Goal: Task Accomplishment & Management: Use online tool/utility

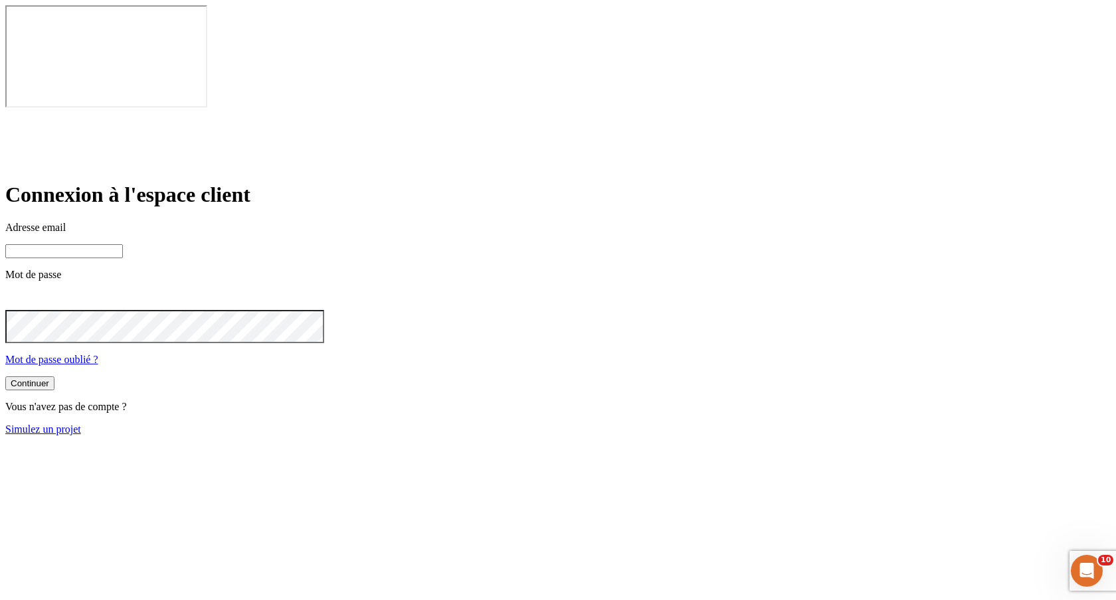
type input "james.bond+300@nalo.fr"
click at [81, 424] on link "Simulez un projet" at bounding box center [43, 429] width 76 height 11
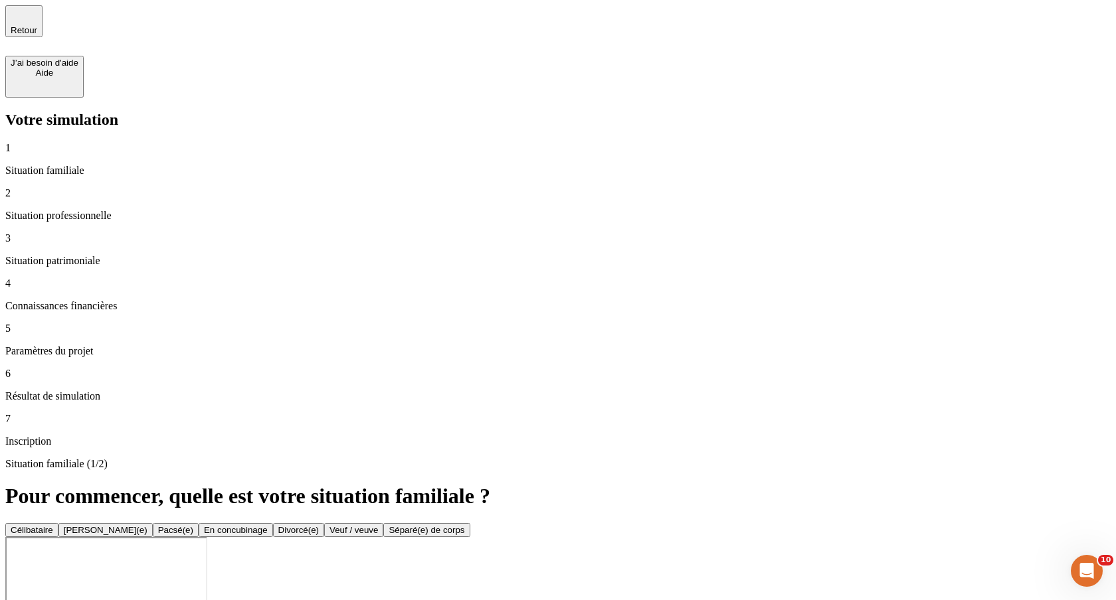
click at [53, 525] on div "Célibataire" at bounding box center [32, 530] width 43 height 10
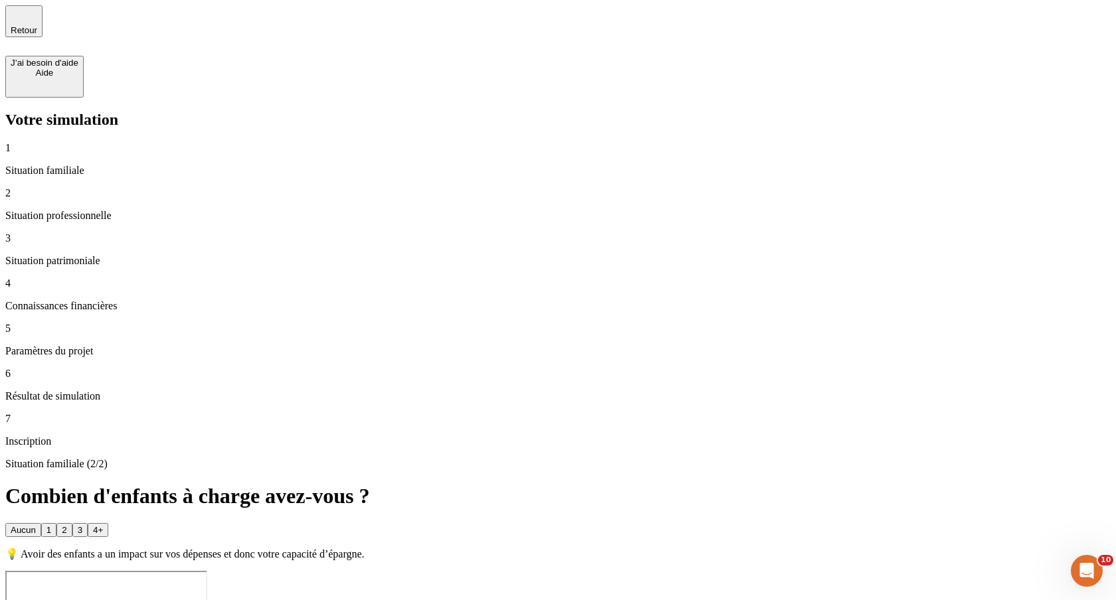
click at [36, 525] on div "Aucun" at bounding box center [23, 530] width 25 height 10
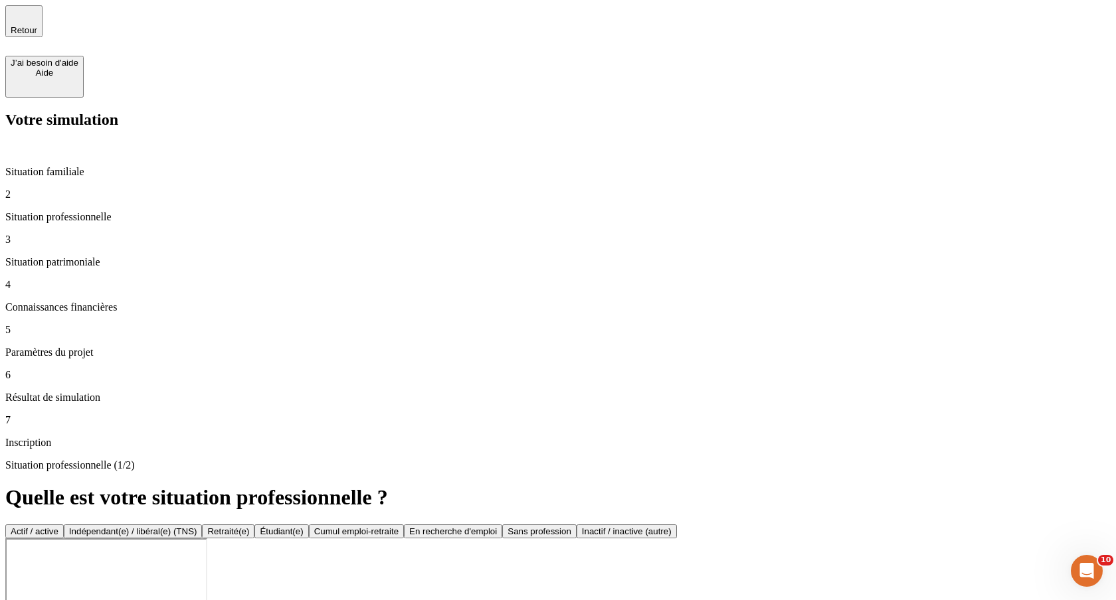
click at [64, 525] on button "Actif / active" at bounding box center [34, 532] width 58 height 14
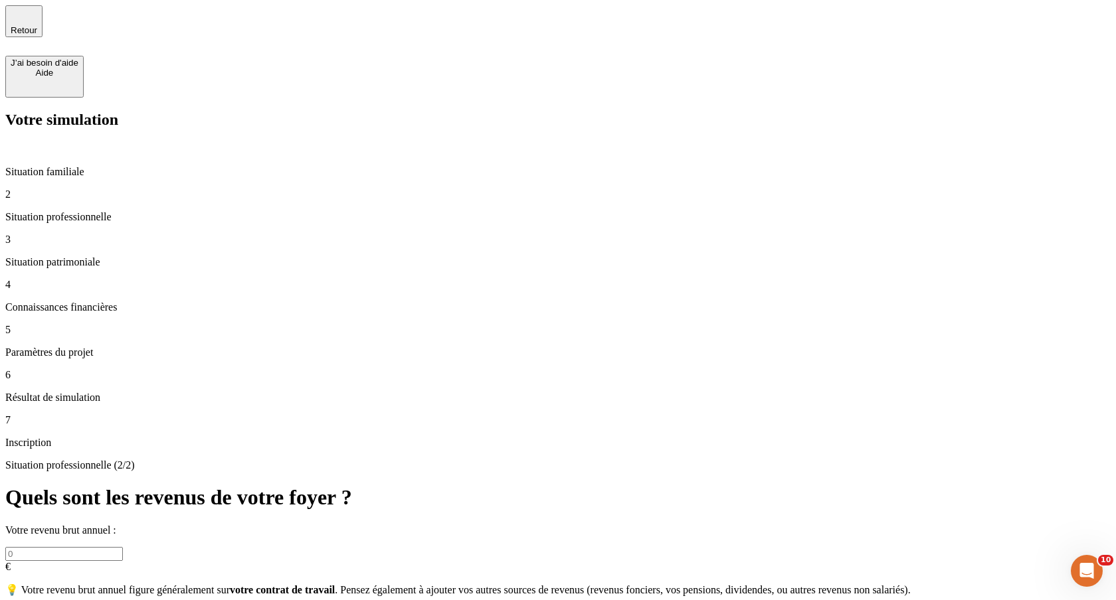
click at [401, 525] on div "Votre revenu brut annuel : €" at bounding box center [557, 549] width 1105 height 48
click at [123, 547] on input "text" at bounding box center [64, 554] width 118 height 14
type input "3 000"
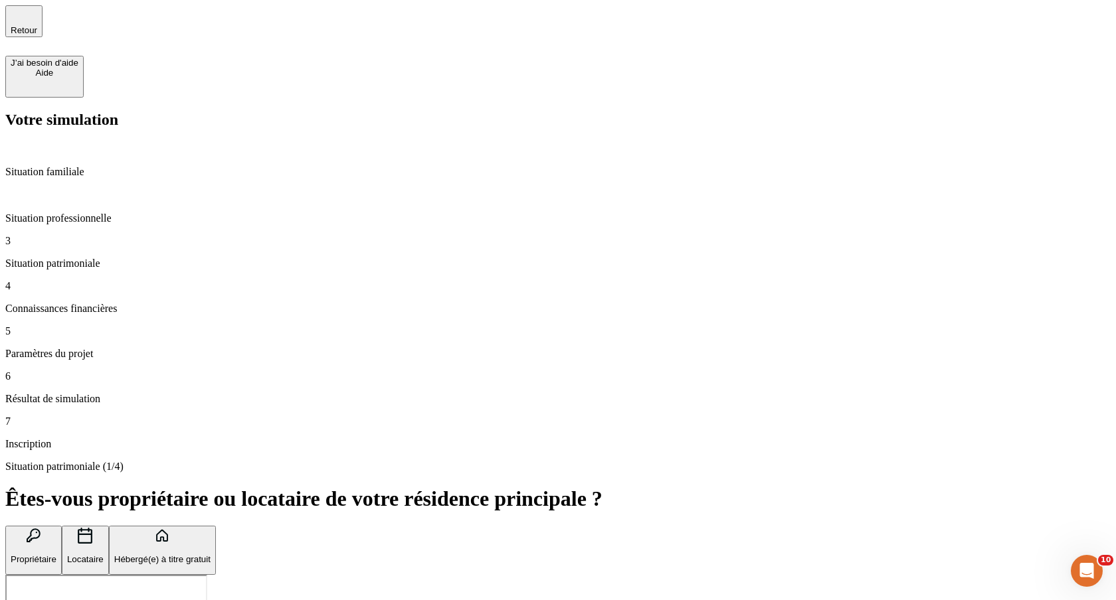
click at [36, 26] on div "Retour" at bounding box center [24, 21] width 27 height 28
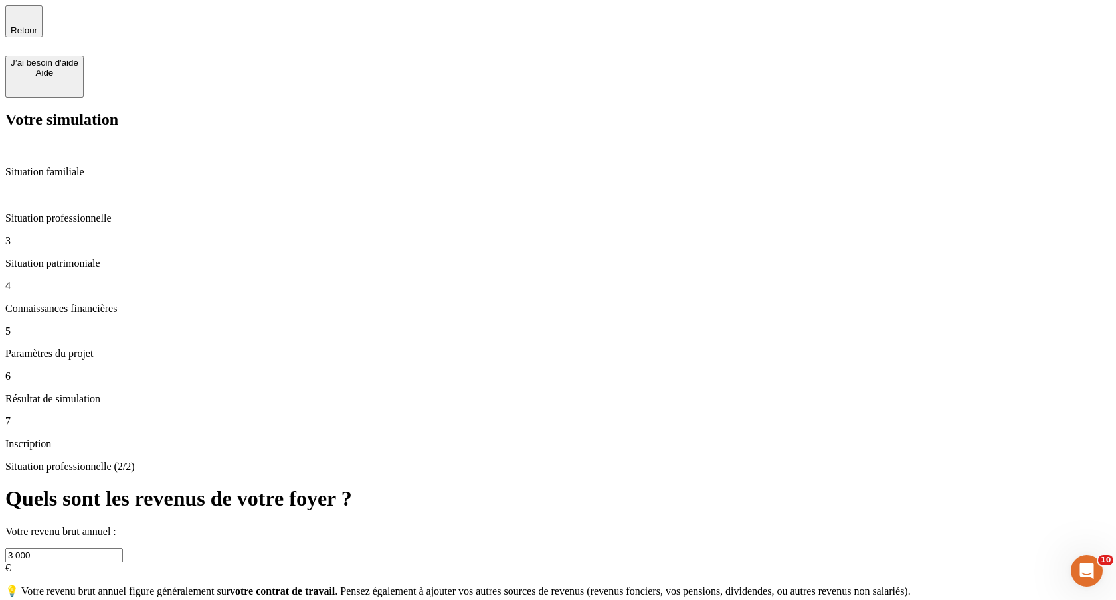
click at [123, 549] on input "3 000" at bounding box center [64, 556] width 118 height 14
type input "300 000"
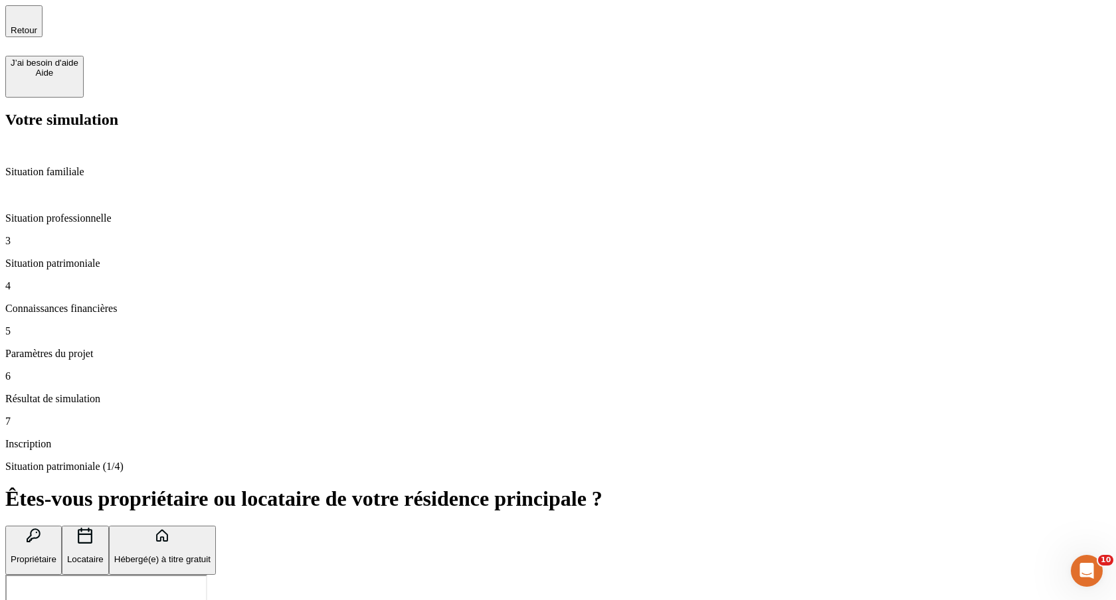
click at [216, 526] on button "Hébergé(e) à titre gratuit" at bounding box center [162, 551] width 107 height 50
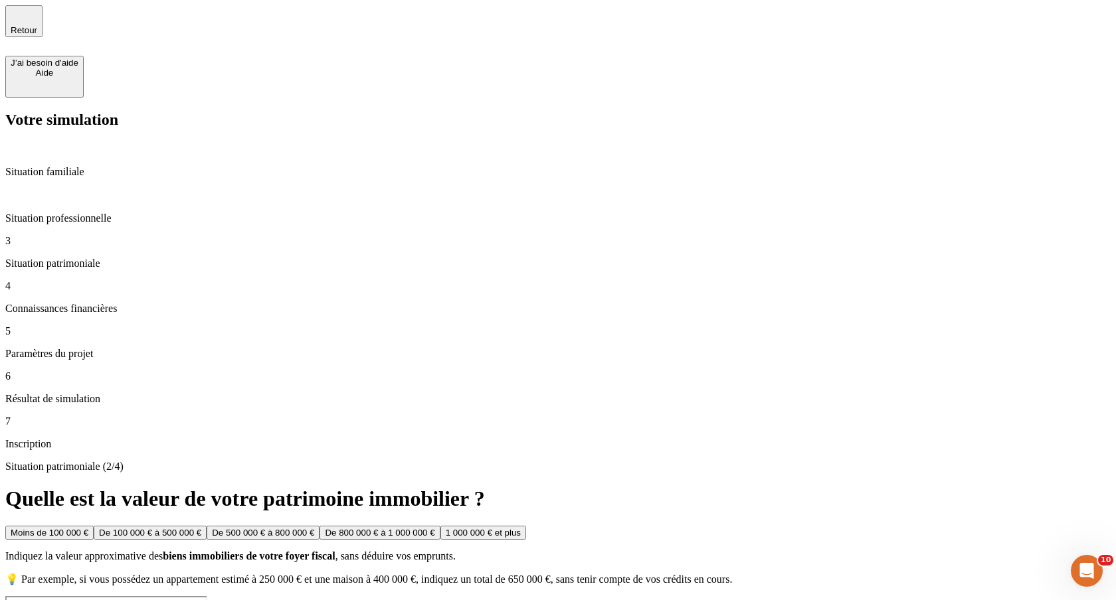
click at [88, 528] on div "Moins de 100 000 €" at bounding box center [50, 533] width 78 height 10
click at [197, 526] on button "De 50 000 € à 100 000 €" at bounding box center [143, 533] width 108 height 14
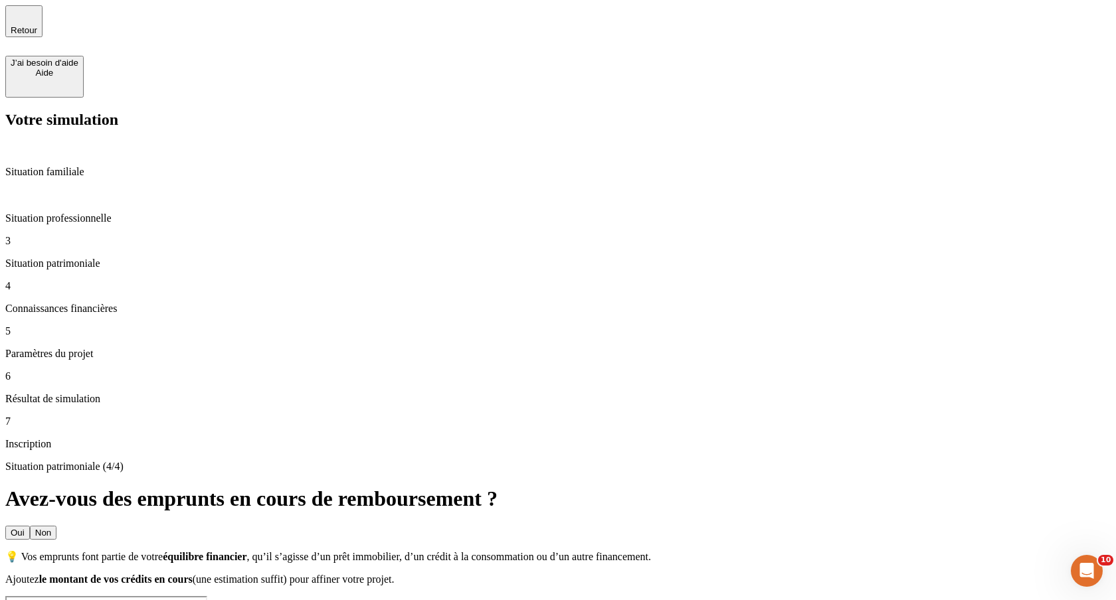
click at [56, 526] on button "Non" at bounding box center [43, 533] width 27 height 14
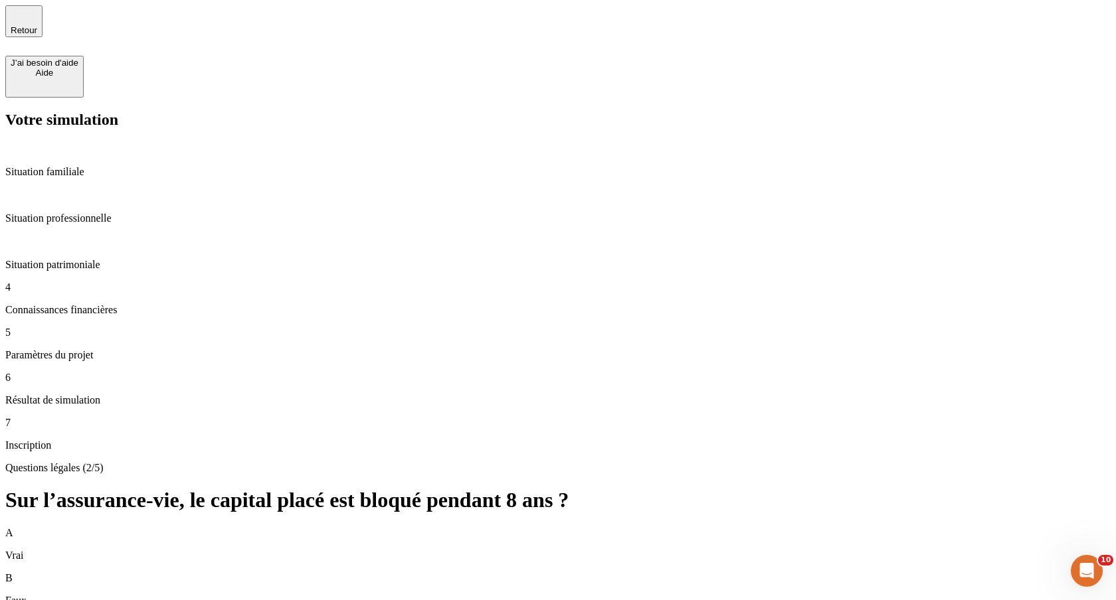
click at [673, 572] on div "B Faux" at bounding box center [557, 589] width 1105 height 35
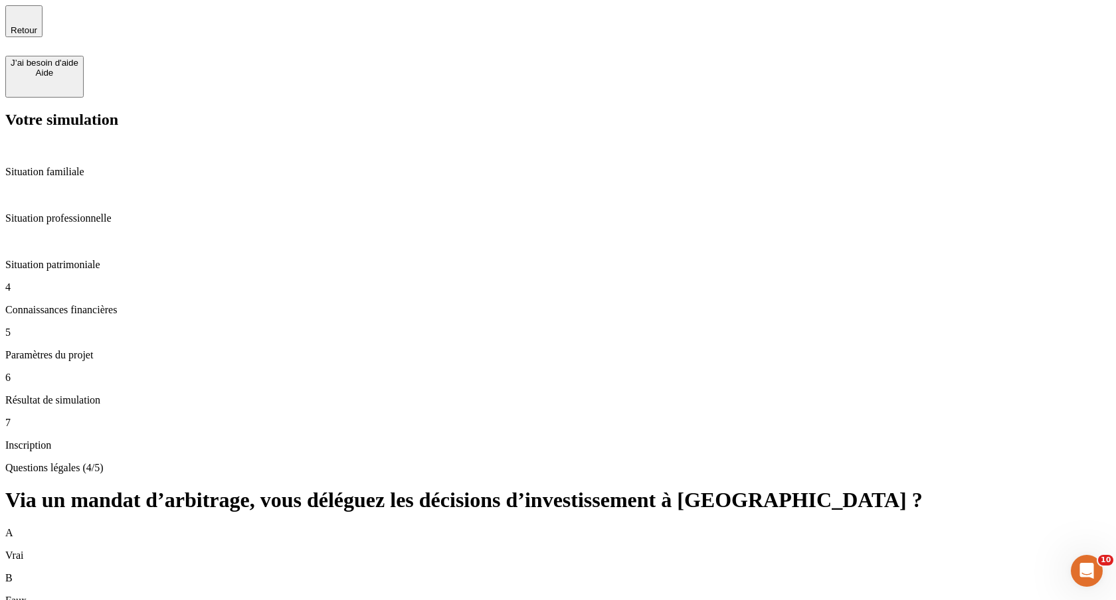
click at [655, 572] on div "B Faux" at bounding box center [557, 589] width 1105 height 35
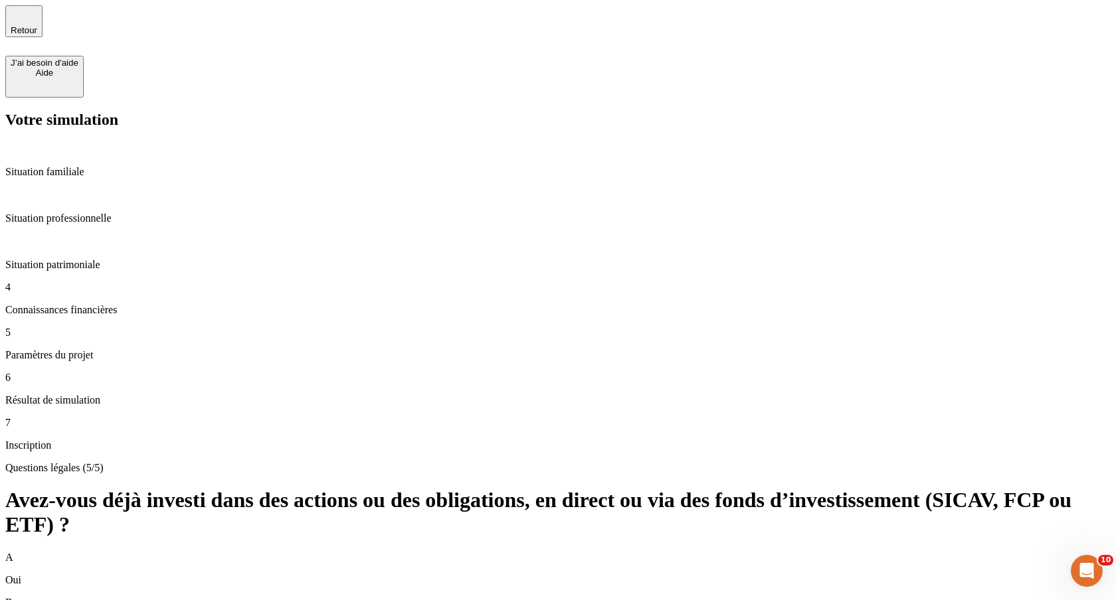
click at [657, 552] on div "A Oui" at bounding box center [557, 569] width 1105 height 35
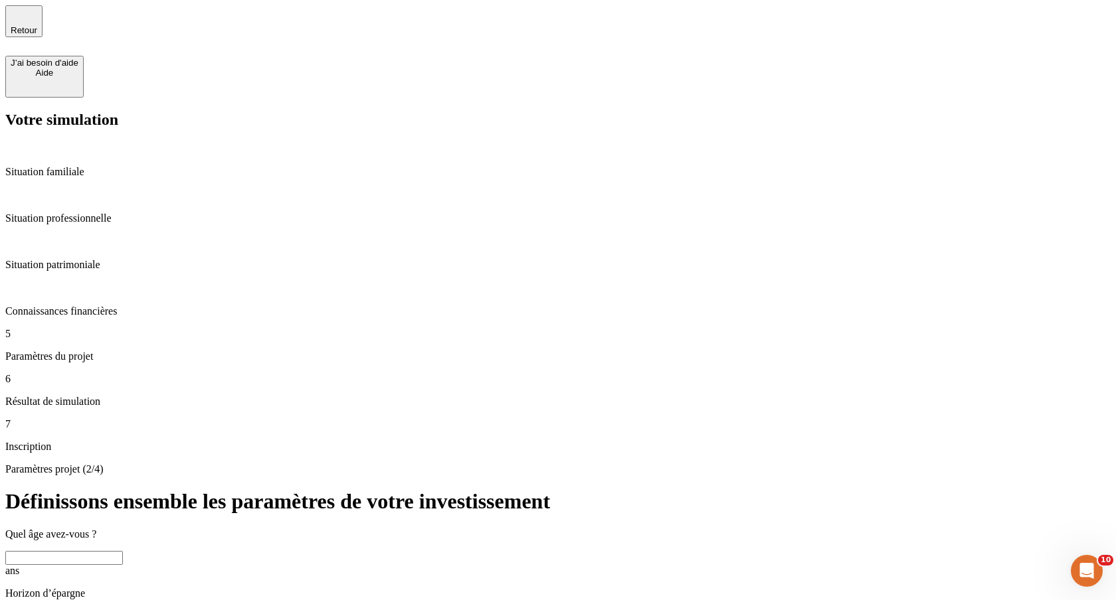
click at [47, 32] on div "Retour J’ai besoin d'aide Aide" at bounding box center [557, 51] width 1105 height 92
click at [37, 28] on span "Retour" at bounding box center [24, 30] width 27 height 10
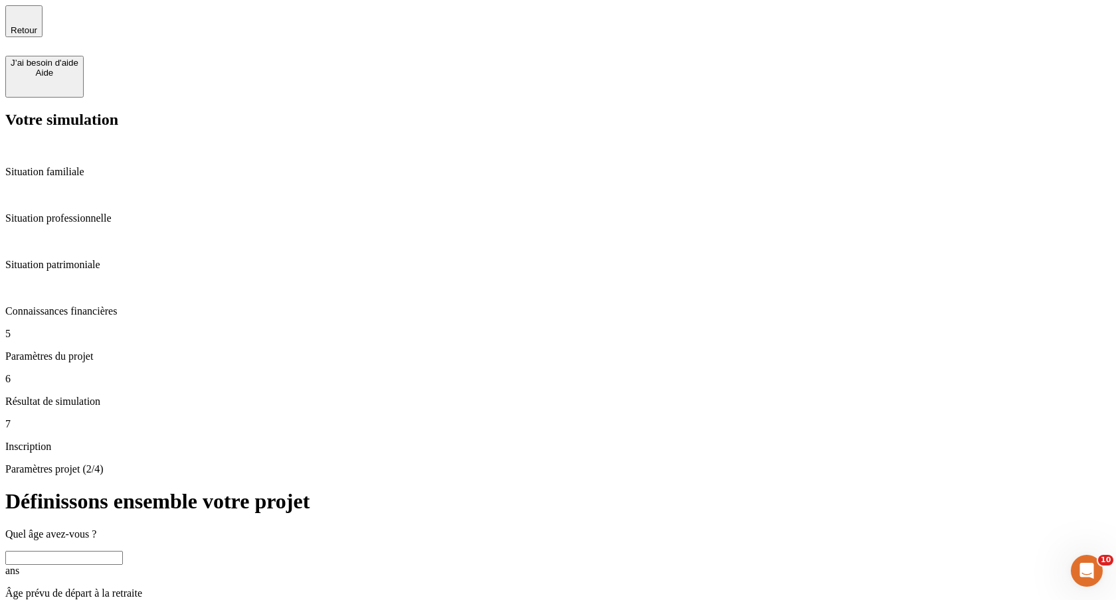
click at [123, 551] on input "text" at bounding box center [64, 558] width 118 height 14
type input "22"
type input "5"
type input "60"
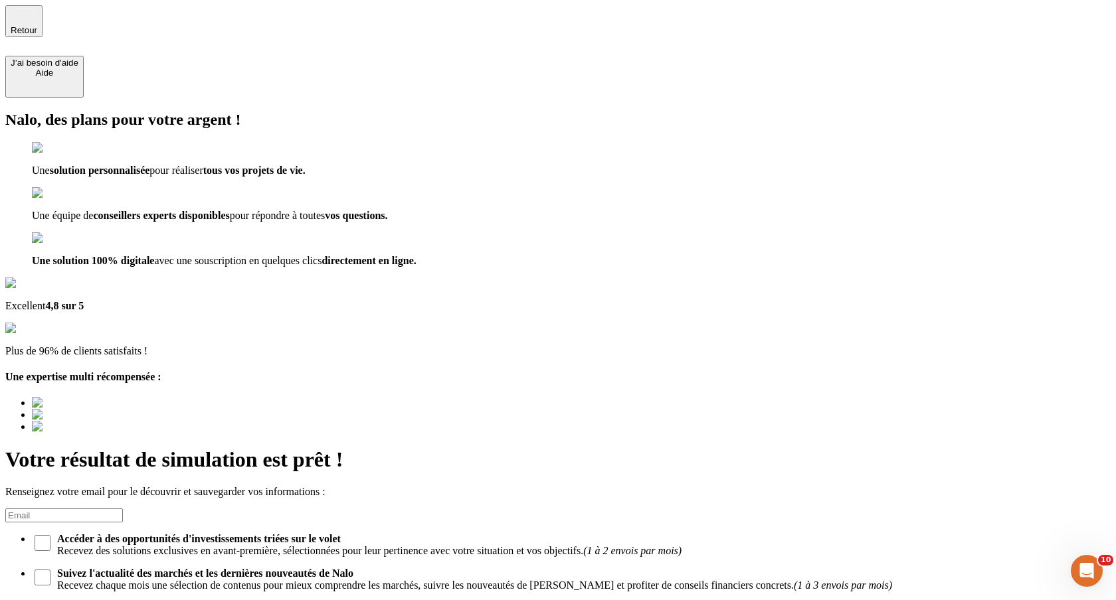
click at [123, 509] on input at bounding box center [64, 516] width 118 height 14
type input "laurafourot@gmail.com"
click at [106, 600] on div "Découvrir ma simulation" at bounding box center [58, 609] width 95 height 10
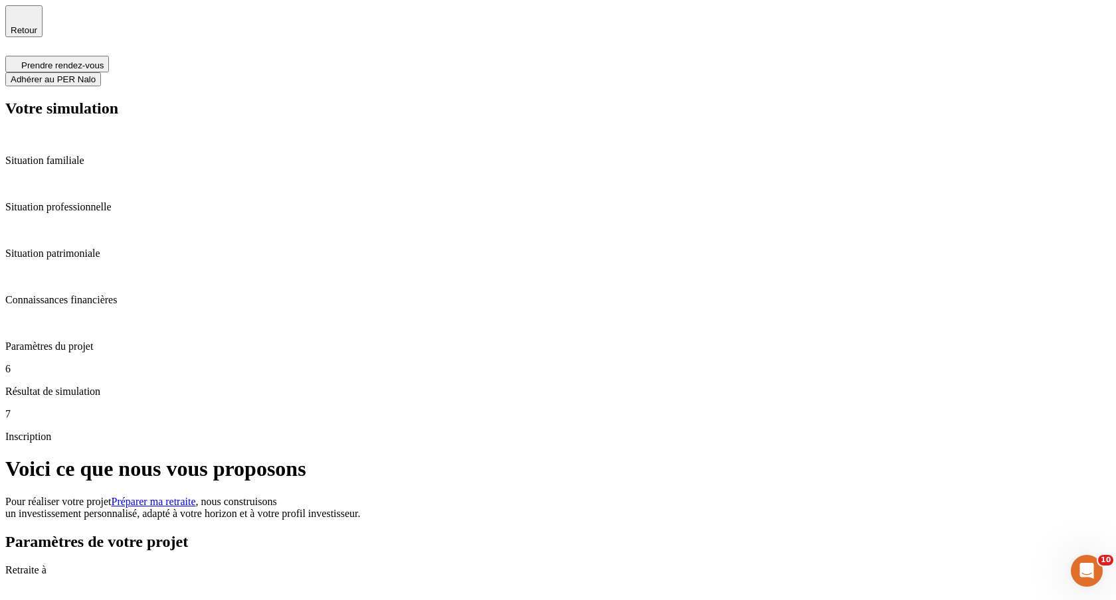
click at [37, 25] on span "Retour" at bounding box center [24, 30] width 27 height 10
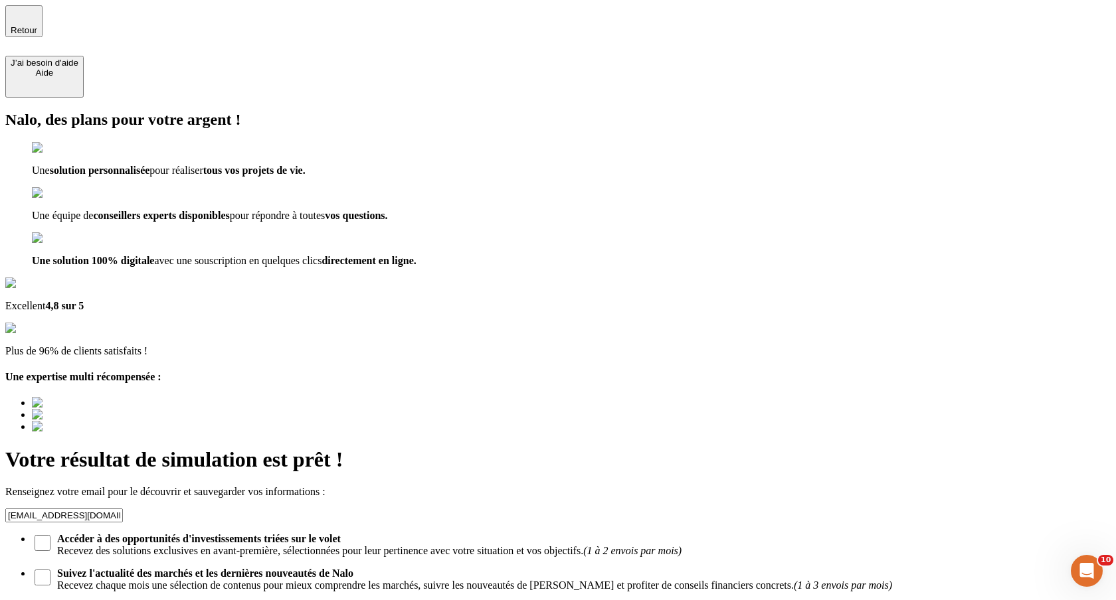
click at [37, 25] on span "Retour" at bounding box center [24, 30] width 27 height 10
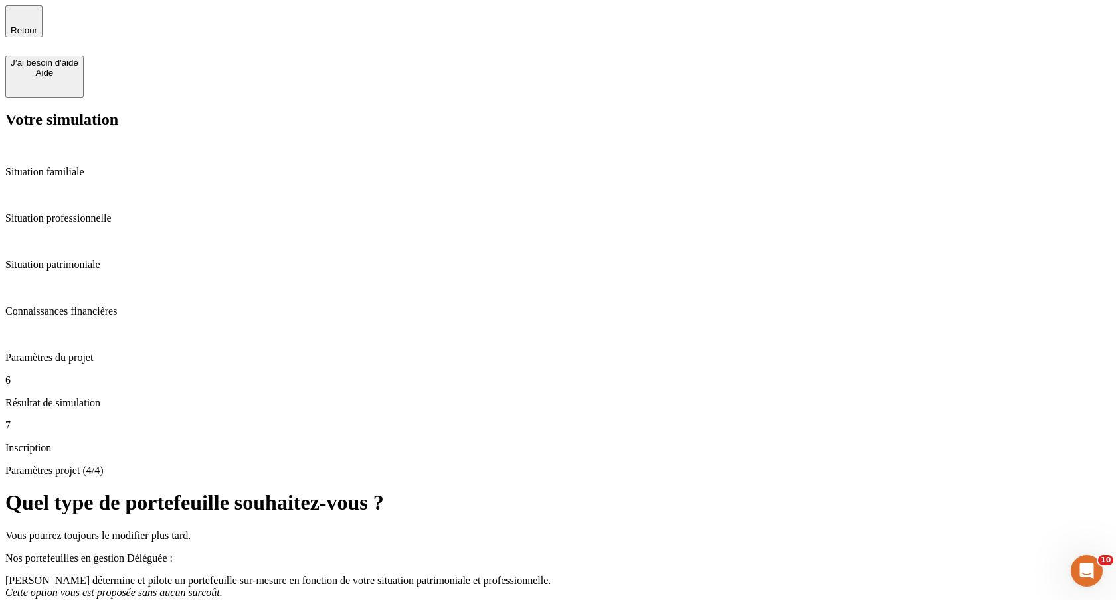
click at [37, 25] on span "Retour" at bounding box center [24, 30] width 27 height 10
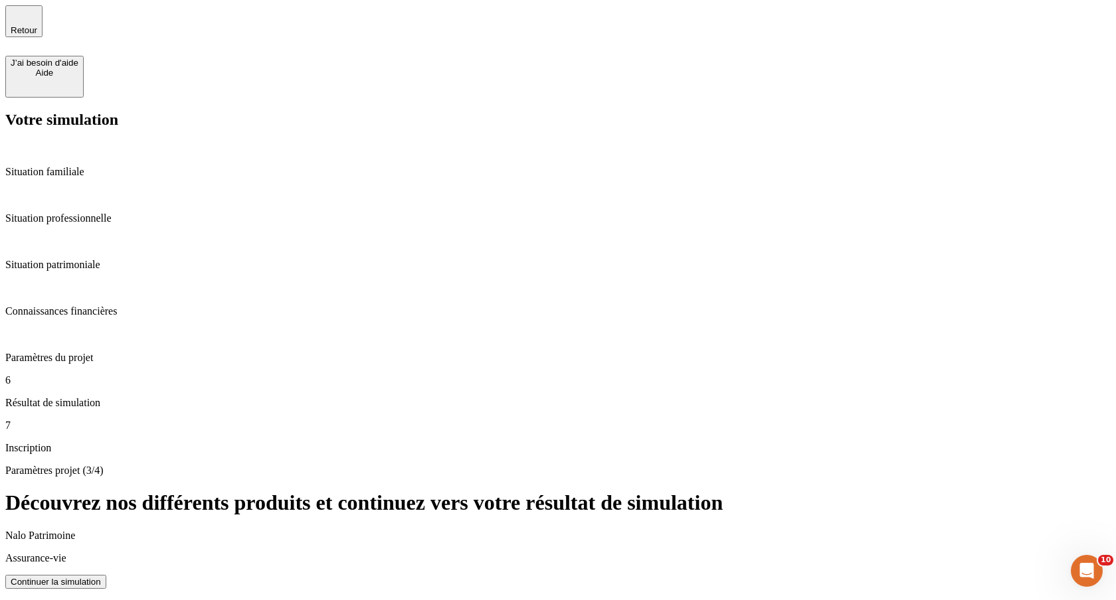
click at [275, 260] on div "Votre simulation Situation familiale Situation professionnelle Situation patrim…" at bounding box center [557, 282] width 1105 height 343
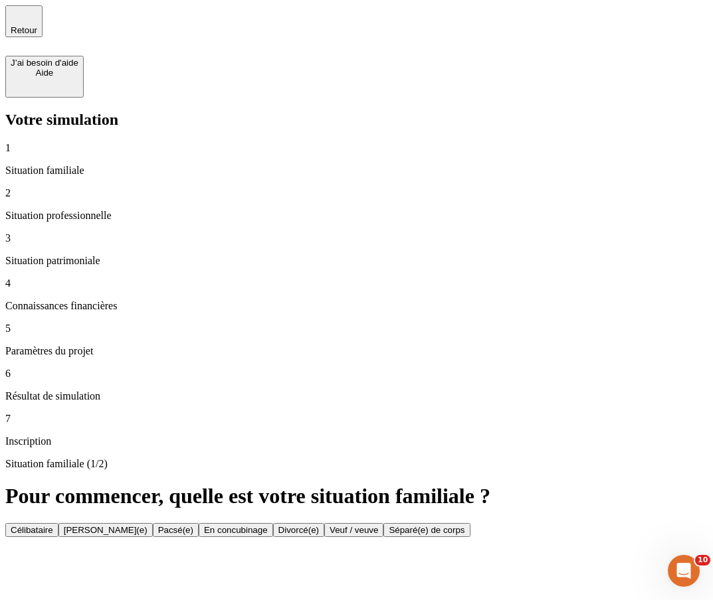
click at [53, 525] on div "Célibataire" at bounding box center [32, 530] width 43 height 10
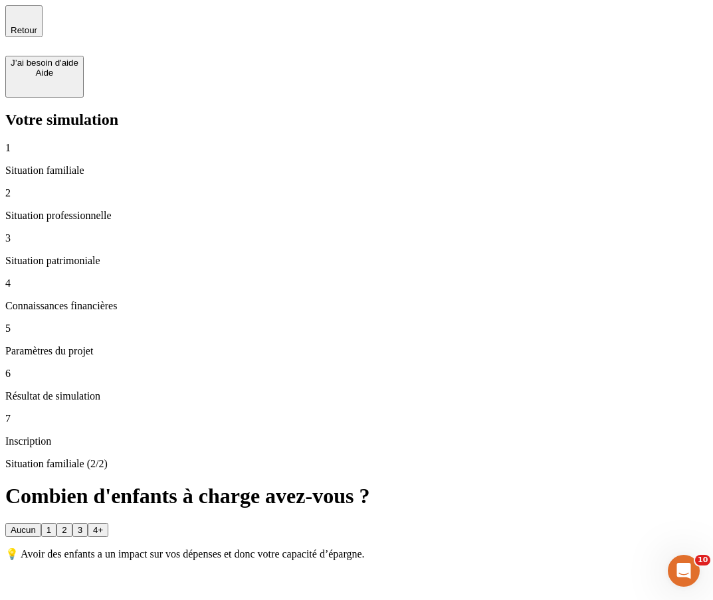
click at [51, 525] on div "1" at bounding box center [48, 530] width 5 height 10
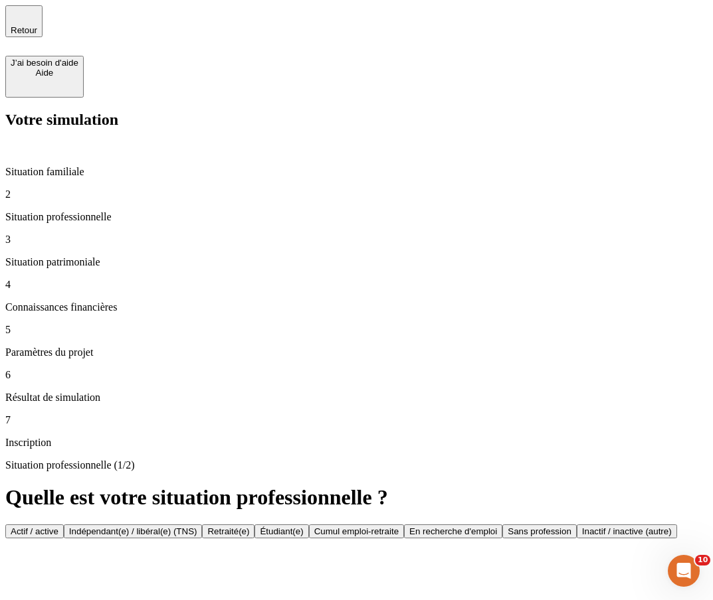
click at [58, 527] on div "Actif / active" at bounding box center [35, 532] width 48 height 10
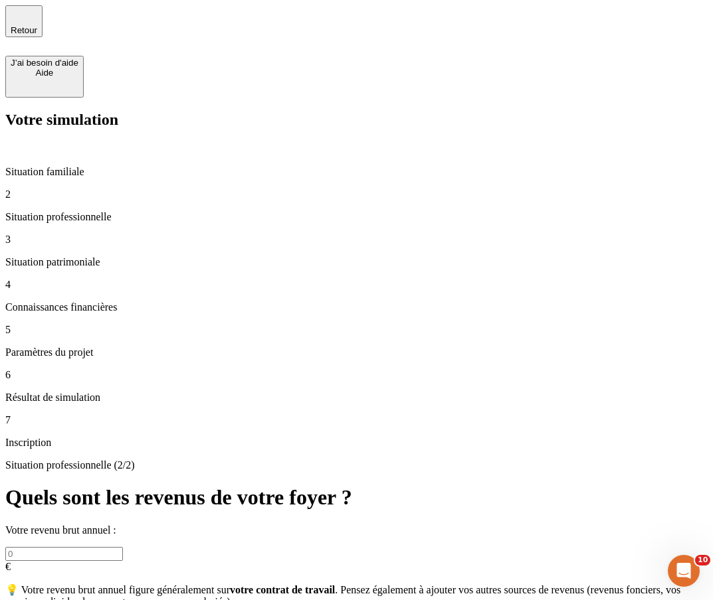
click at [123, 547] on input "text" at bounding box center [64, 554] width 118 height 14
type input "40 000"
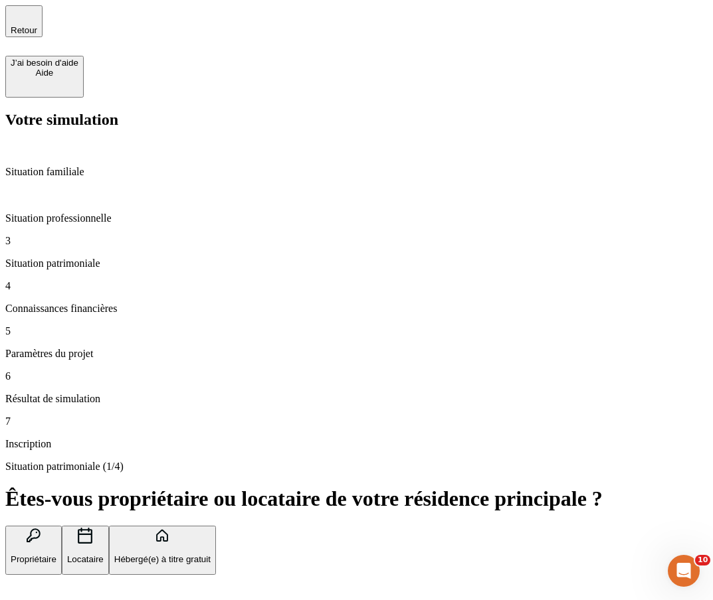
click at [56, 555] on p "Propriétaire" at bounding box center [34, 560] width 46 height 10
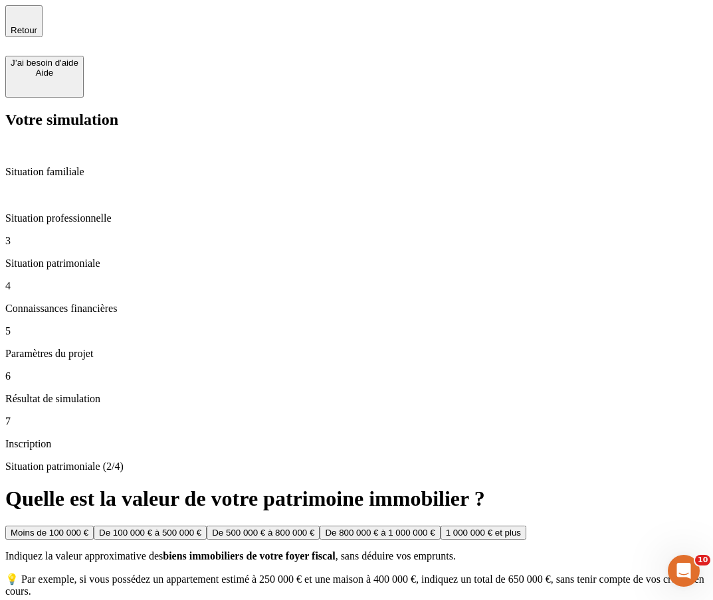
click at [201, 528] on div "De 100 000 € à 500 000 €" at bounding box center [150, 533] width 102 height 10
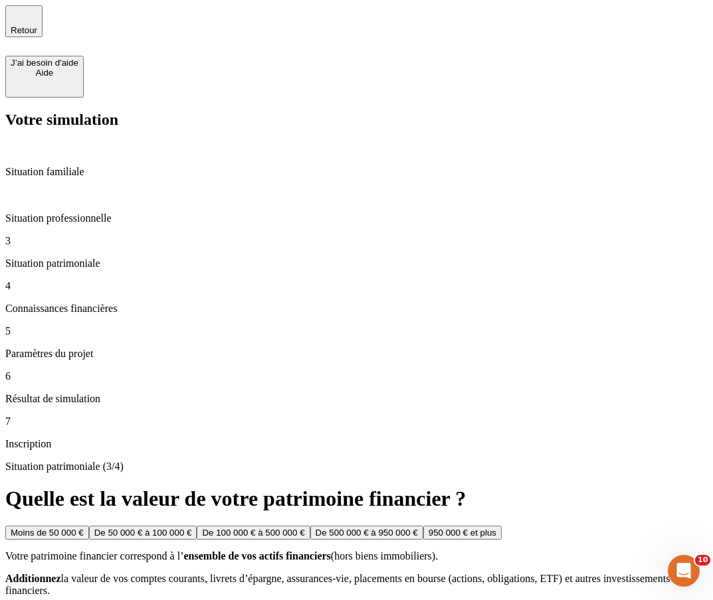
click at [197, 526] on button "De 50 000 € à 100 000 €" at bounding box center [143, 533] width 108 height 14
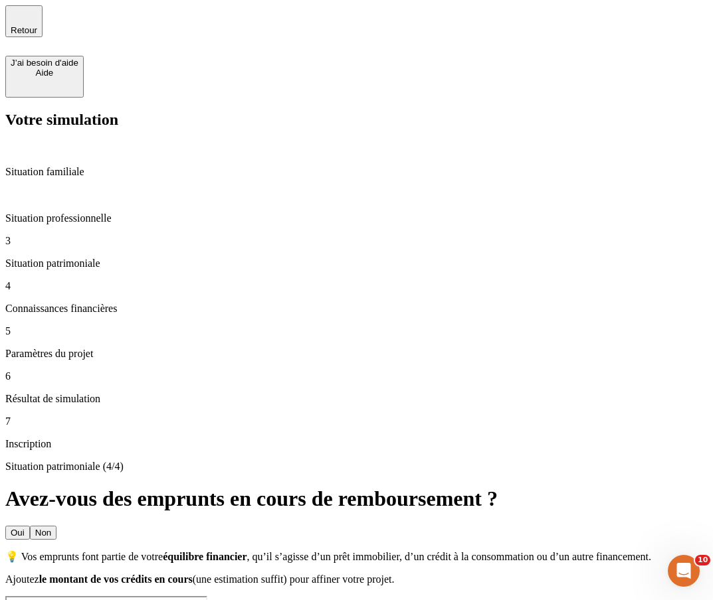
click at [571, 526] on div "Oui Non 💡 Vos emprunts font partie de votre équilibre financier , qu’il s’agiss…" at bounding box center [356, 556] width 702 height 60
click at [51, 528] on div "Non" at bounding box center [43, 533] width 16 height 10
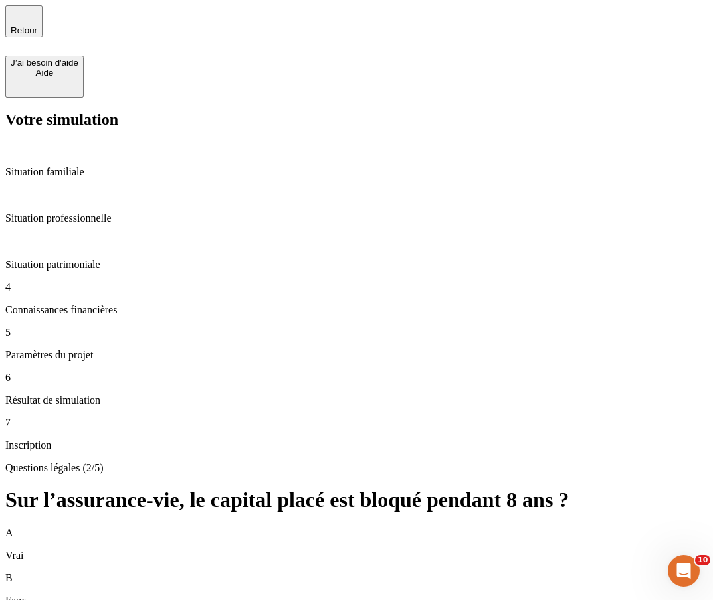
click at [460, 527] on div "A Vrai B Faux C Je ne sais pas" at bounding box center [356, 589] width 702 height 125
click at [452, 572] on div "B Faux" at bounding box center [356, 589] width 702 height 35
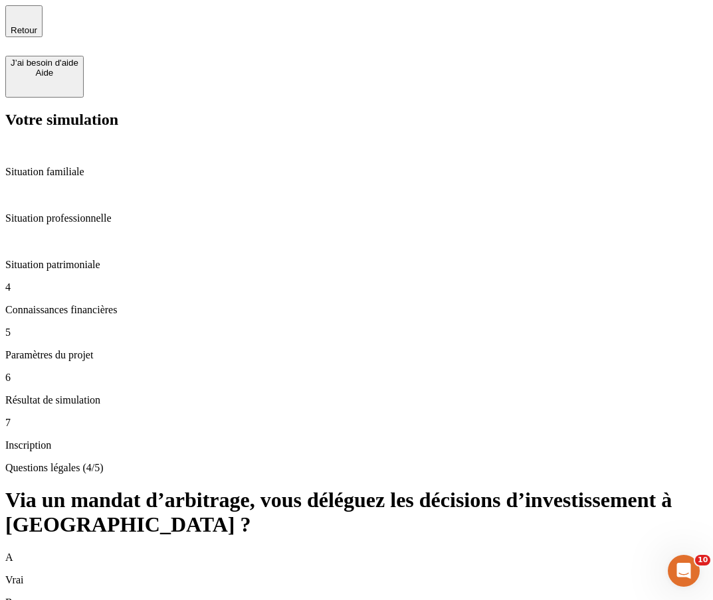
click at [379, 552] on div "A Vrai" at bounding box center [356, 569] width 702 height 35
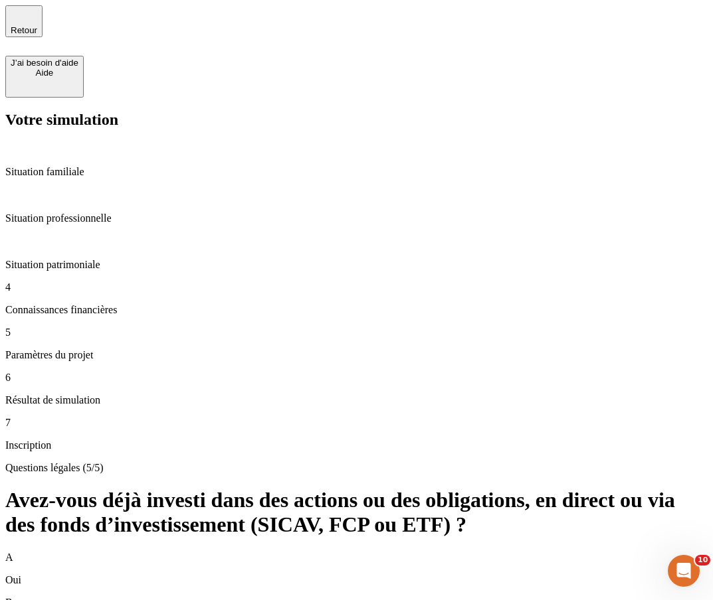
click at [331, 552] on div "A Oui" at bounding box center [356, 569] width 702 height 35
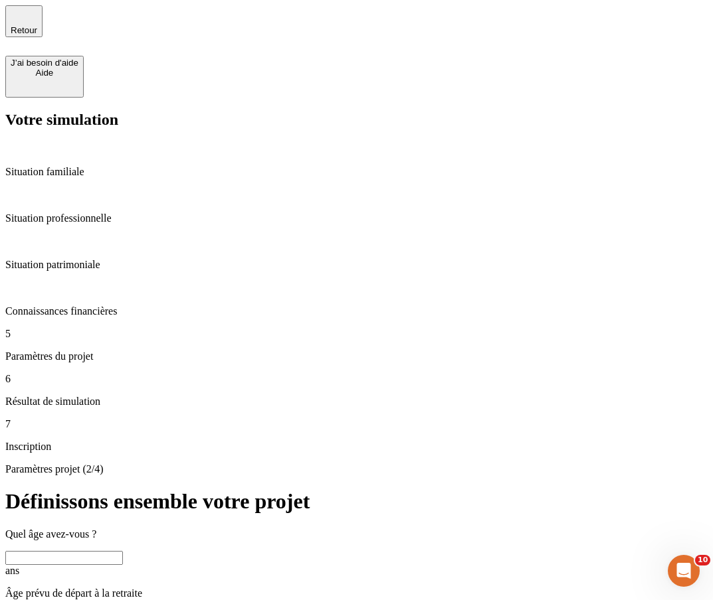
click at [123, 551] on input "text" at bounding box center [64, 558] width 118 height 14
type input "40"
type input "60"
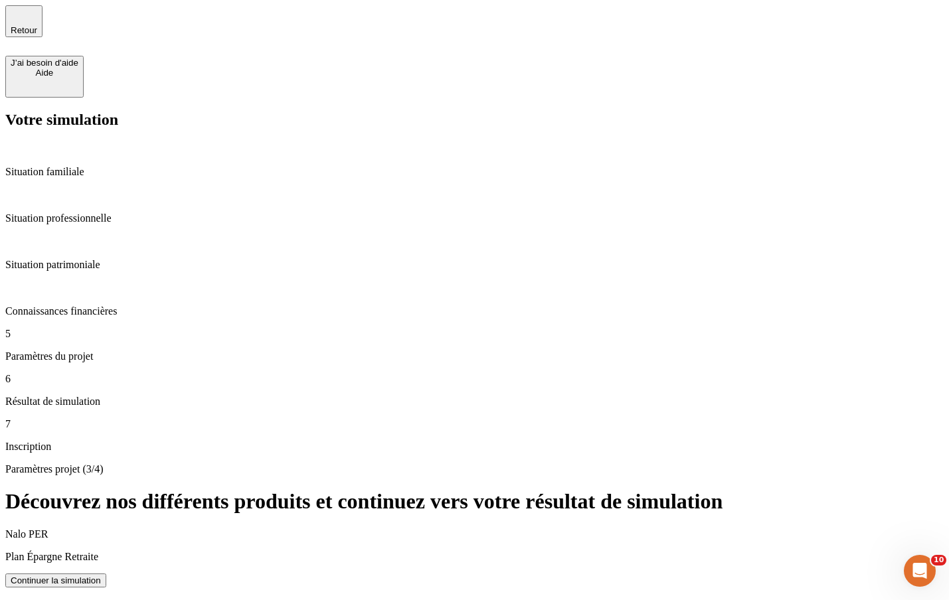
click at [106, 574] on button "Continuer la simulation" at bounding box center [55, 581] width 101 height 14
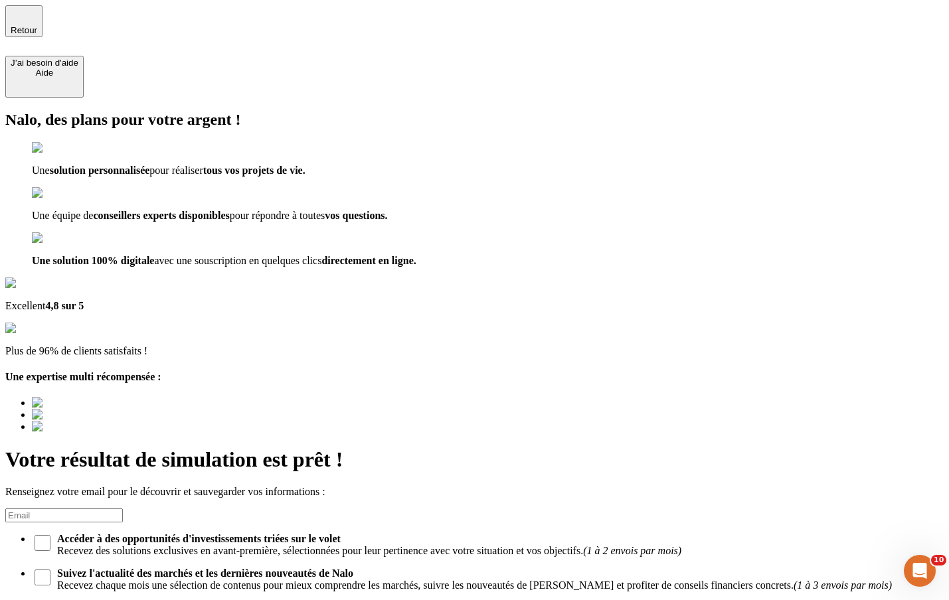
click at [123, 509] on input at bounding box center [64, 516] width 118 height 14
type input "[EMAIL_ADDRESS][DOMAIN_NAME]"
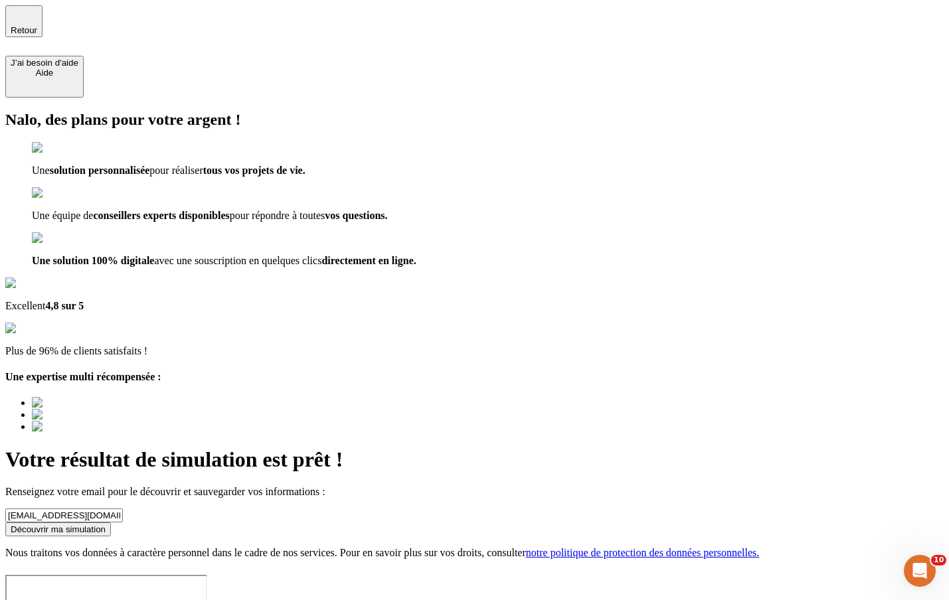
click at [111, 523] on button "Découvrir ma simulation" at bounding box center [58, 530] width 106 height 14
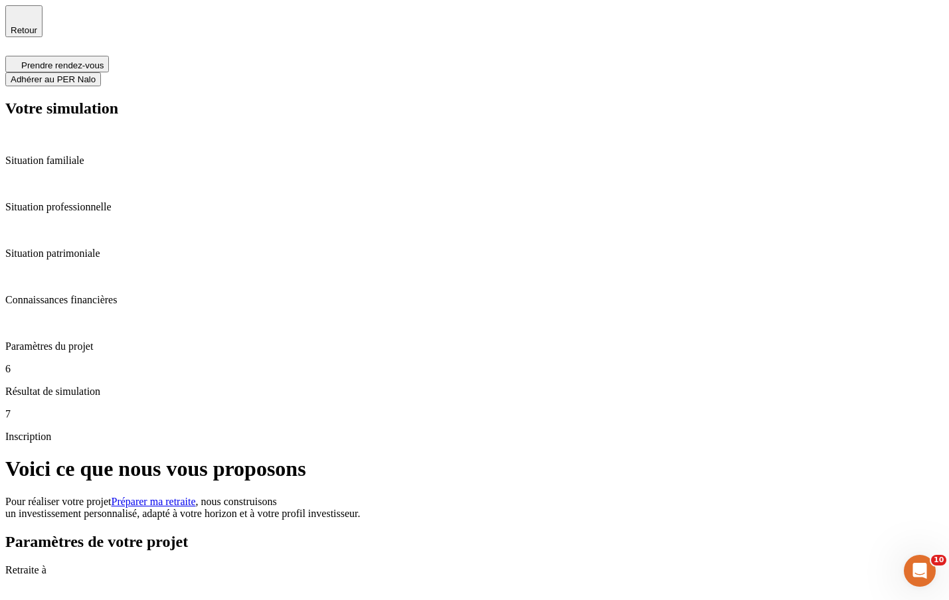
click at [37, 25] on span "Retour" at bounding box center [24, 30] width 27 height 10
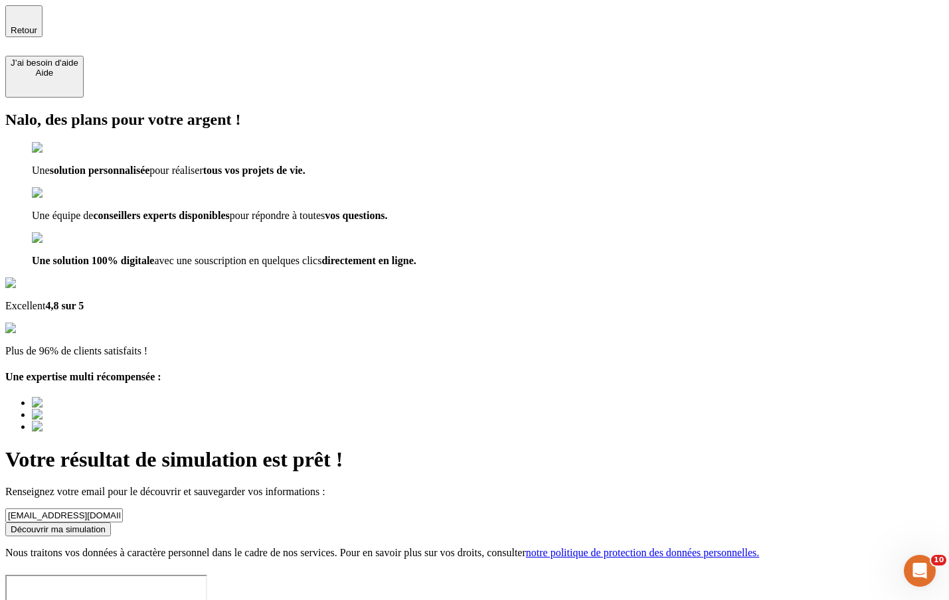
click at [37, 25] on span "Retour" at bounding box center [24, 30] width 27 height 10
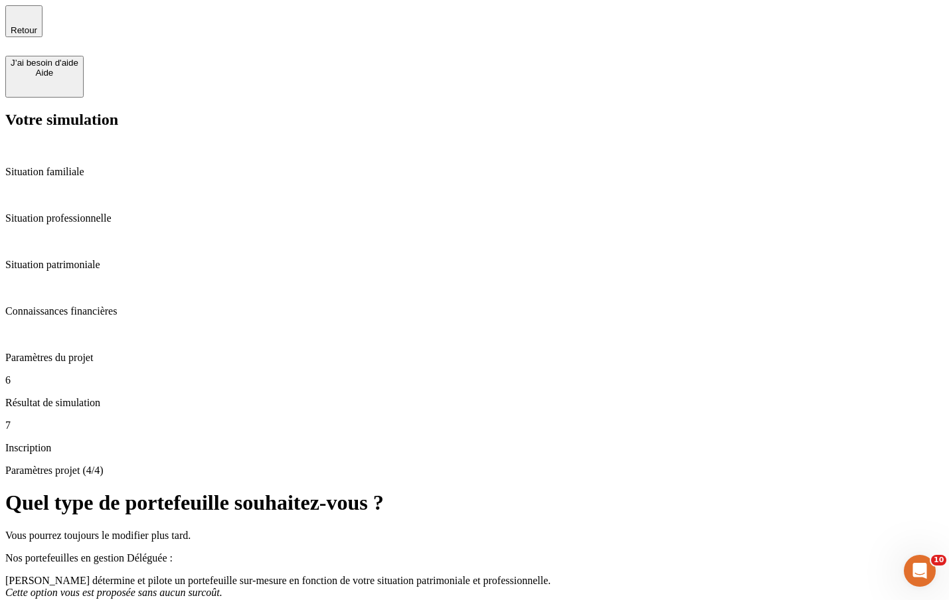
click at [37, 25] on span "Retour" at bounding box center [24, 30] width 27 height 10
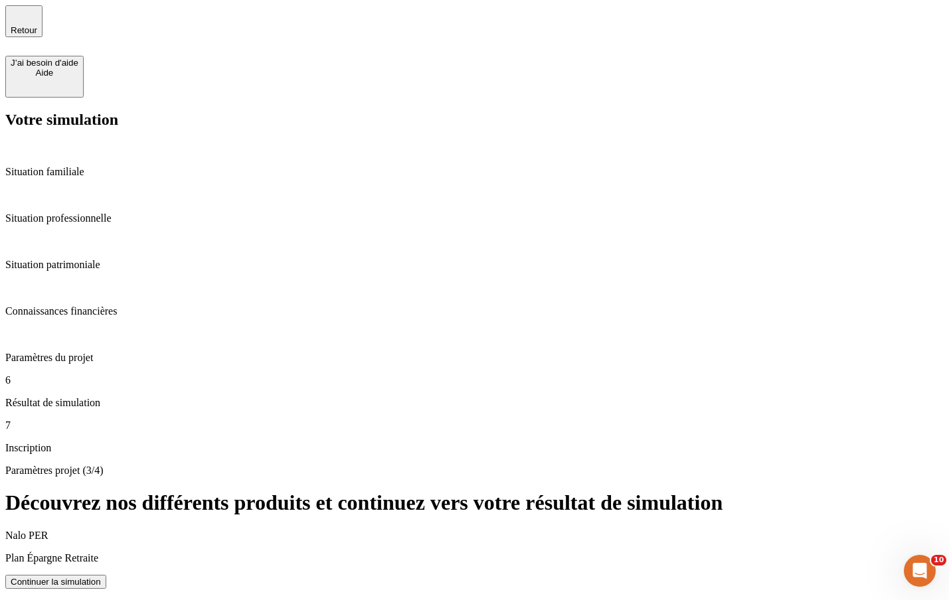
click at [37, 25] on span "Retour" at bounding box center [24, 30] width 27 height 10
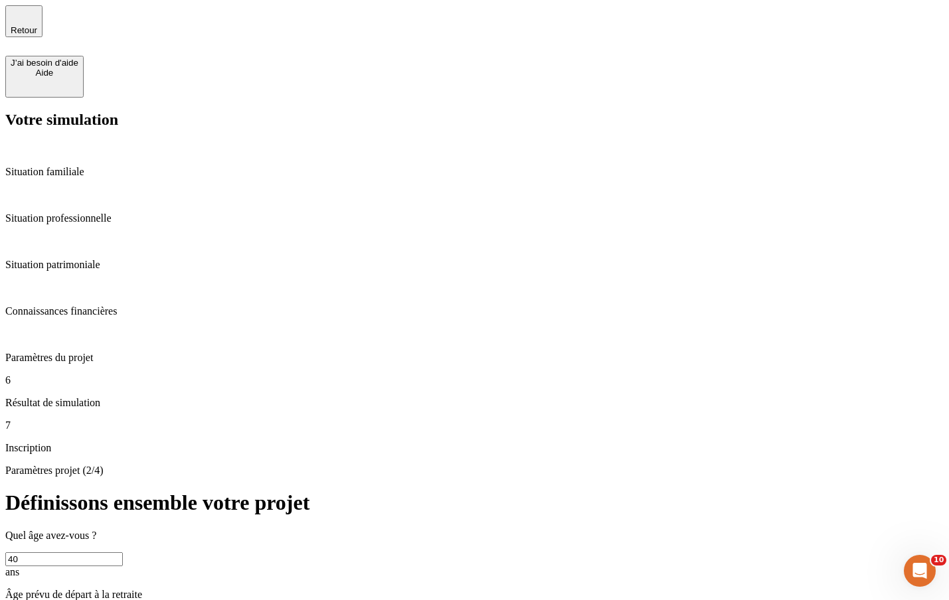
click at [123, 553] on input "40" at bounding box center [64, 560] width 118 height 14
type input "20"
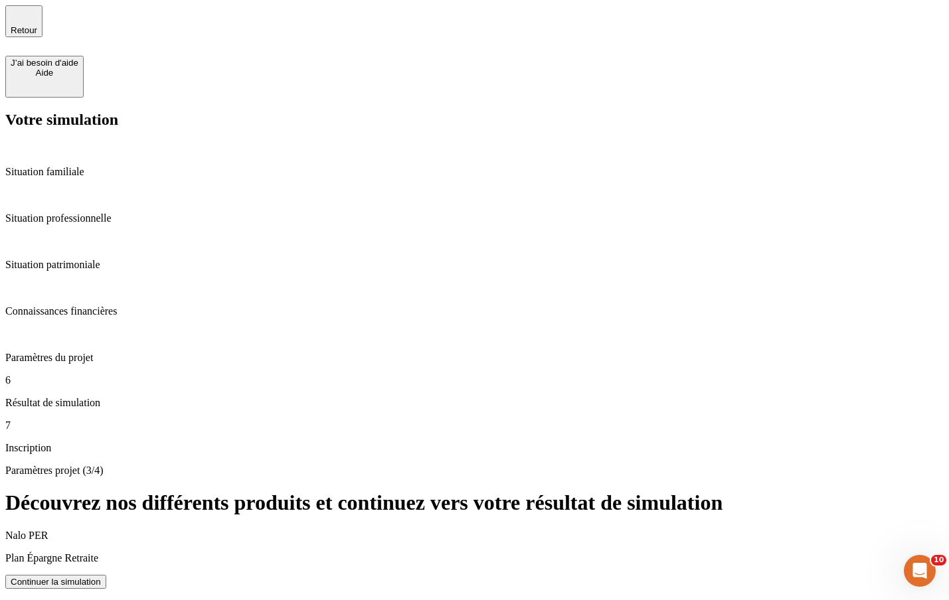
click at [24, 35] on span "button" at bounding box center [24, 35] width 0 height 0
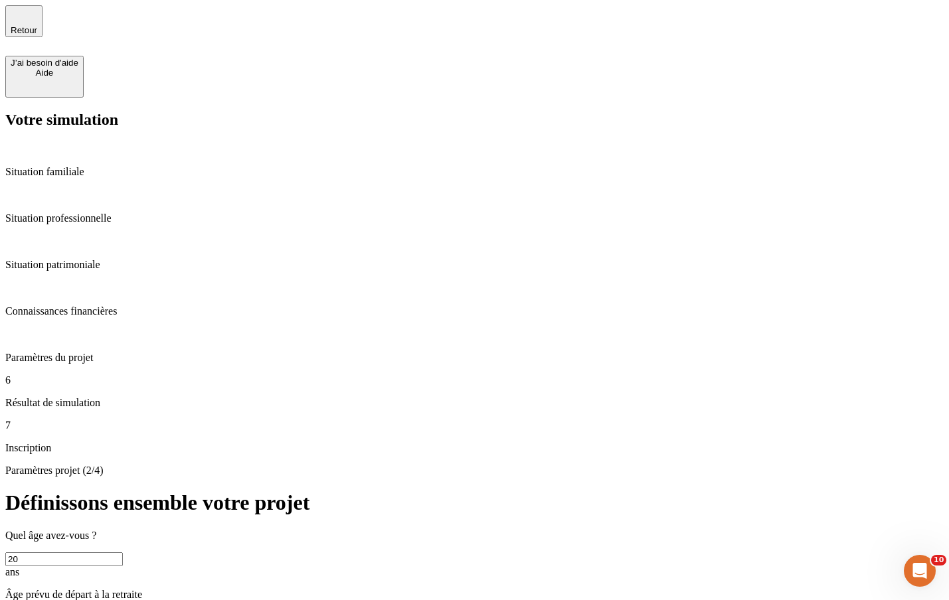
click at [24, 35] on span "button" at bounding box center [24, 35] width 0 height 0
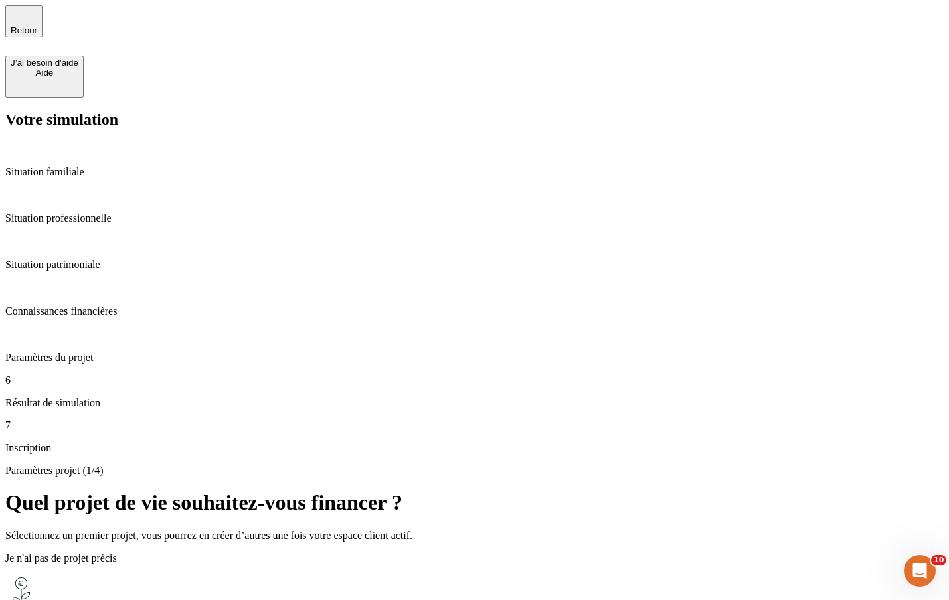
click at [24, 35] on span "button" at bounding box center [24, 35] width 0 height 0
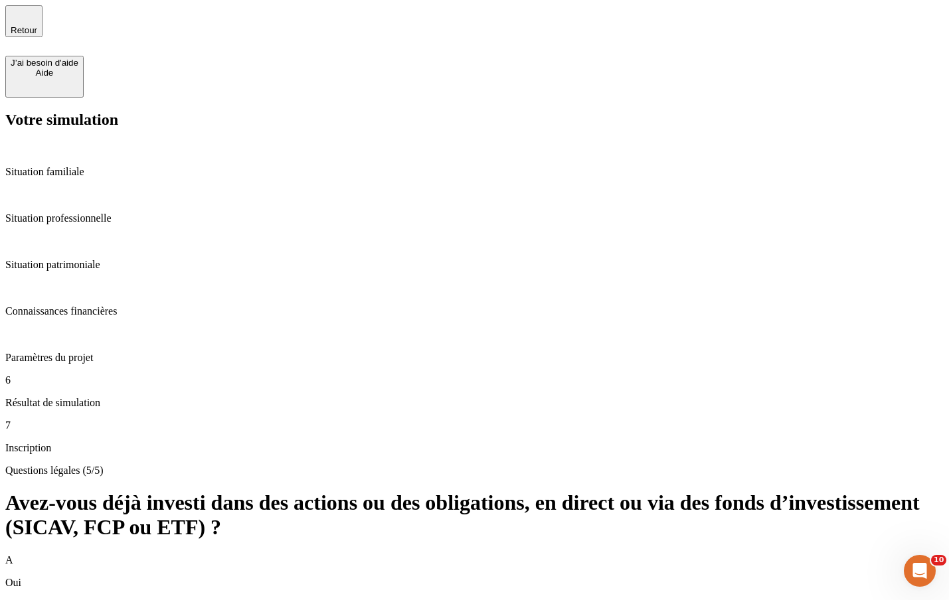
click at [24, 35] on span "button" at bounding box center [24, 35] width 0 height 0
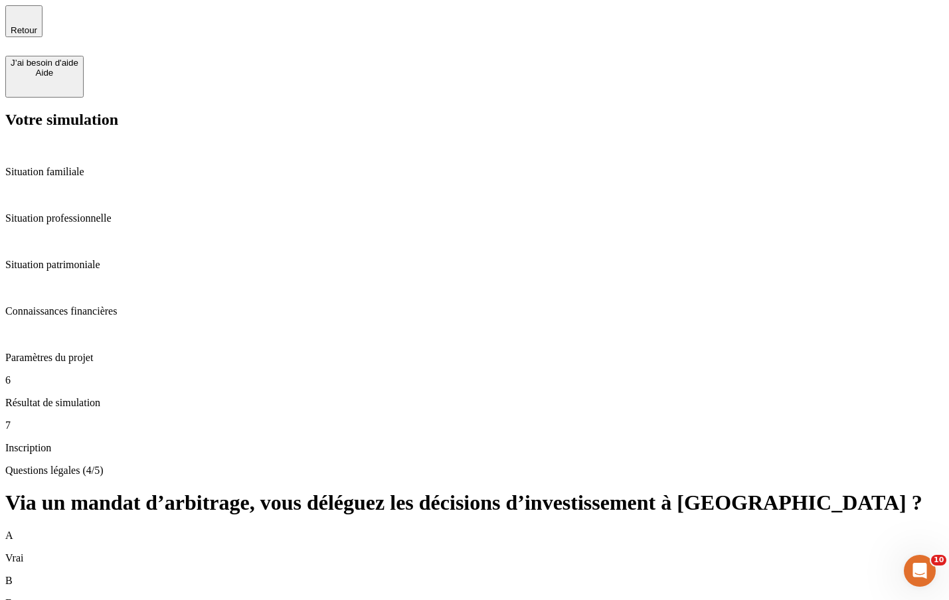
click at [24, 35] on span "button" at bounding box center [24, 35] width 0 height 0
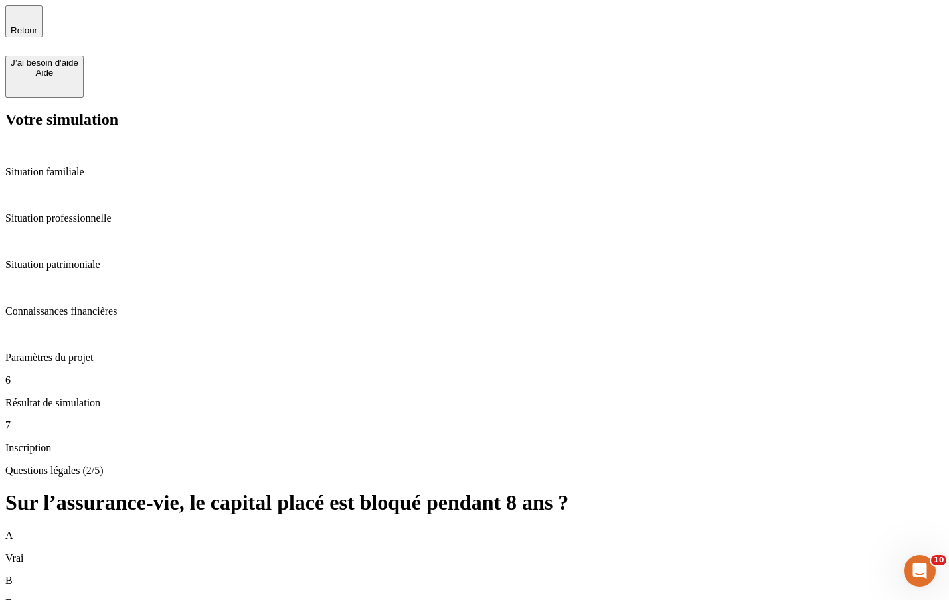
click at [24, 35] on span "button" at bounding box center [24, 35] width 0 height 0
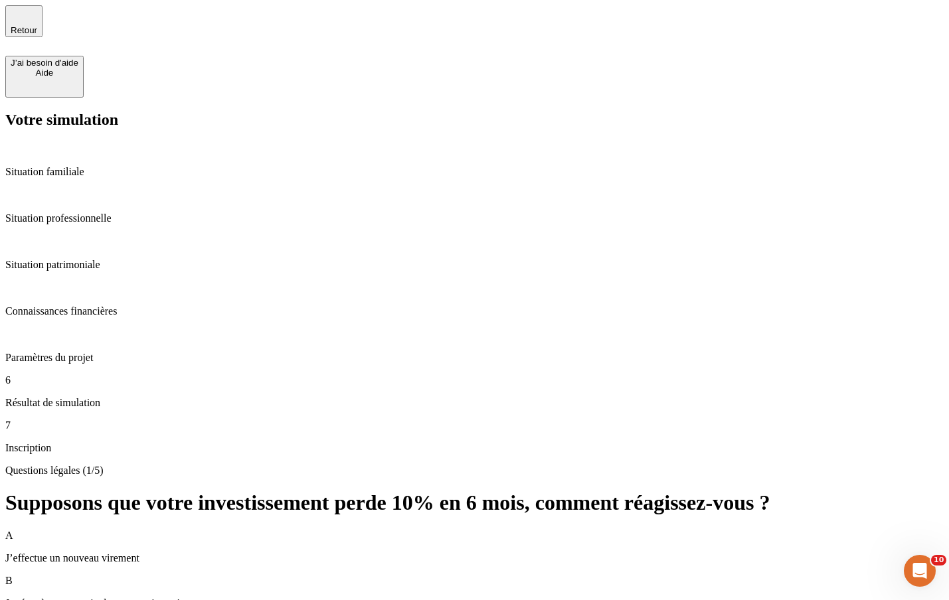
click at [24, 35] on span "button" at bounding box center [24, 35] width 0 height 0
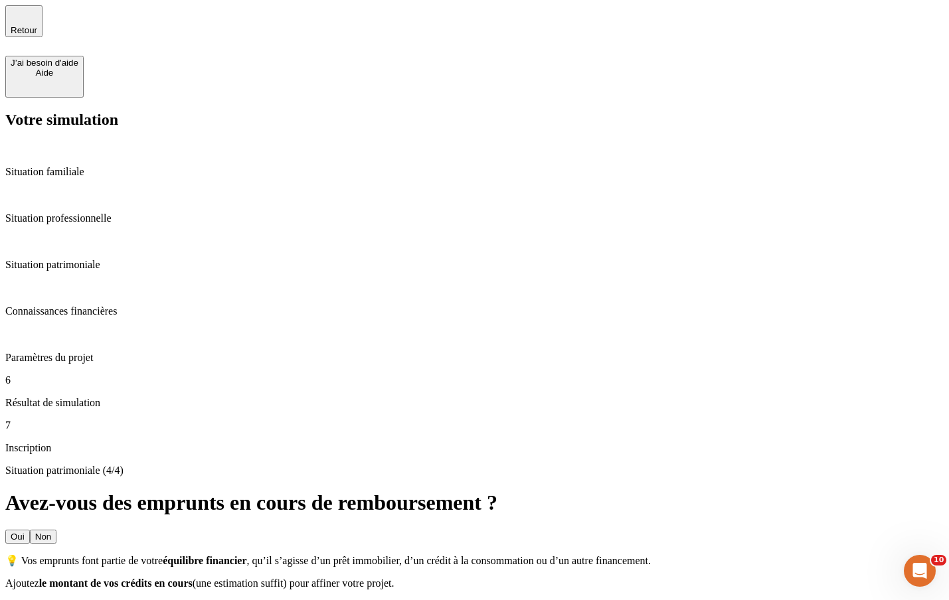
click at [24, 35] on span "button" at bounding box center [24, 35] width 0 height 0
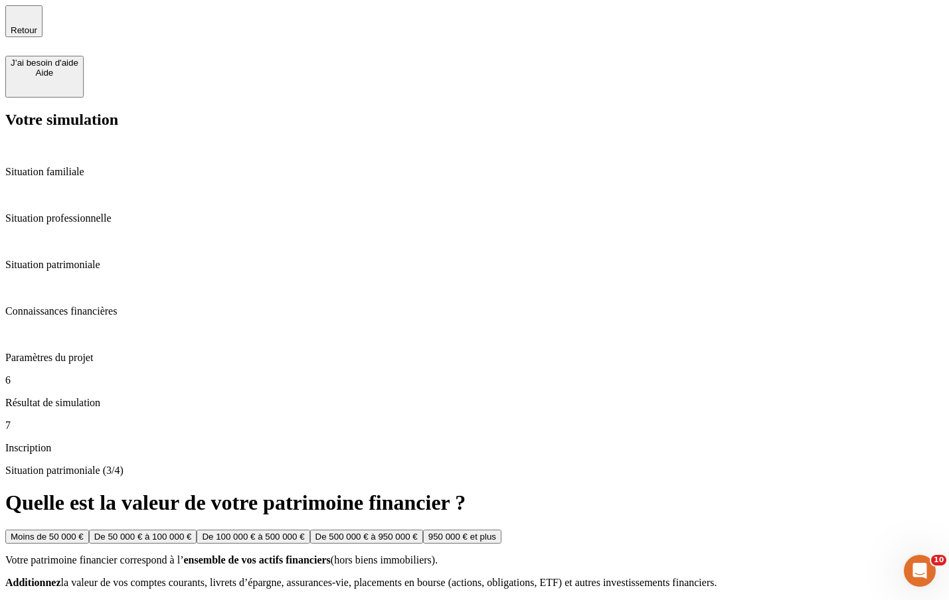
click at [24, 35] on span "button" at bounding box center [24, 35] width 0 height 0
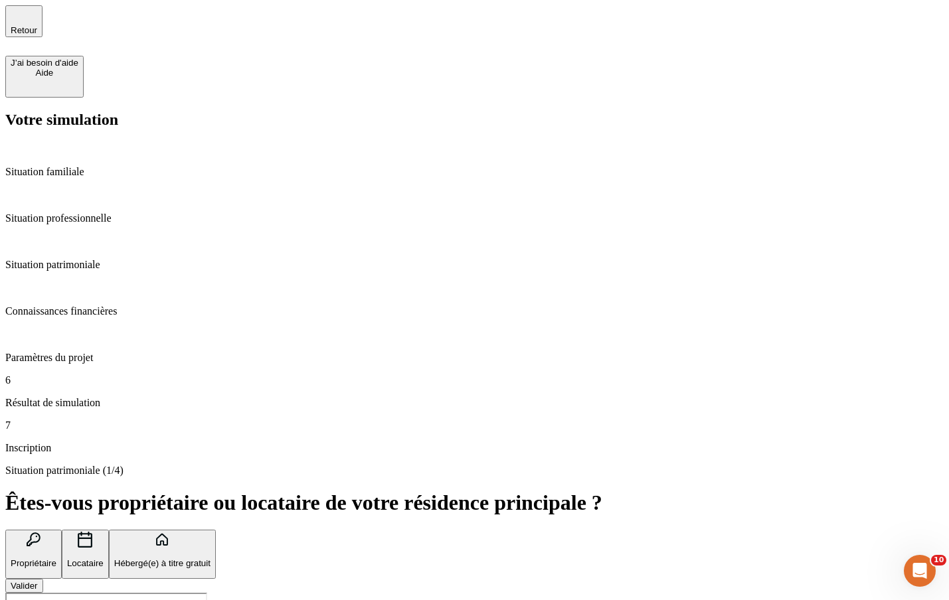
click at [24, 35] on span "button" at bounding box center [24, 35] width 0 height 0
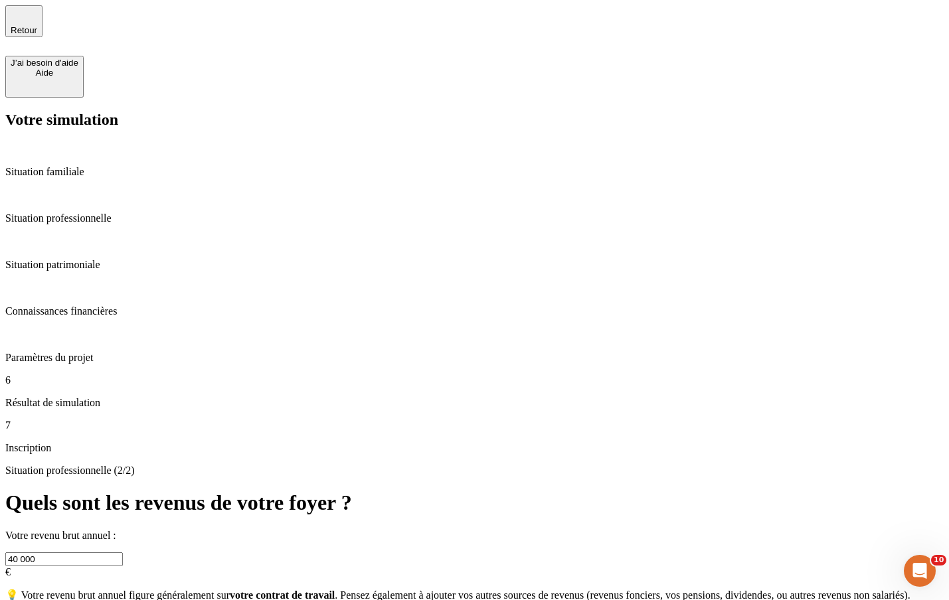
click at [123, 553] on input "40 000" at bounding box center [64, 560] width 118 height 14
type input "400 000"
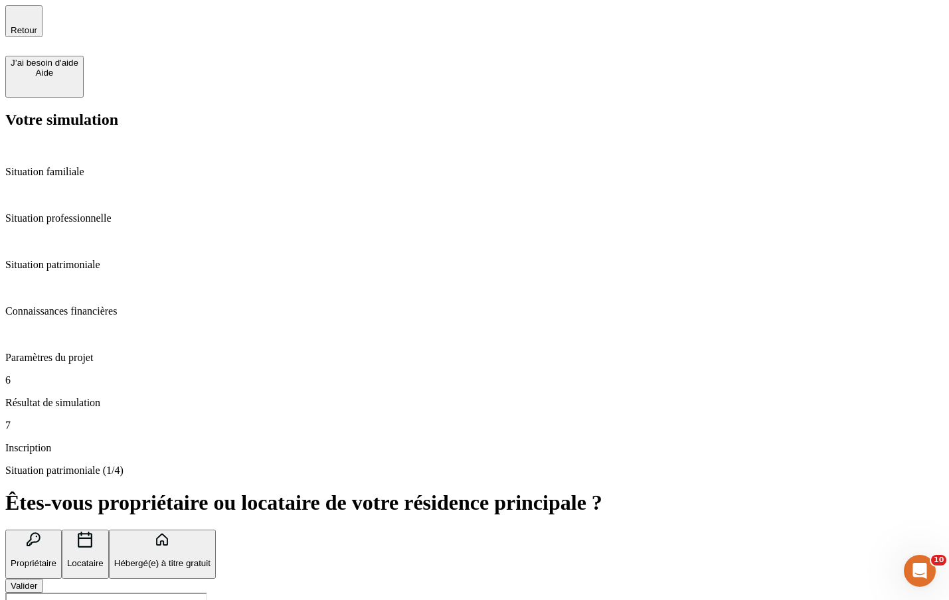
click at [712, 465] on div "Situation patrimoniale (1/4) Êtes-vous propriétaire ou locataire de votre résid…" at bounding box center [474, 529] width 938 height 129
click at [38, 581] on div "Valider" at bounding box center [24, 586] width 27 height 10
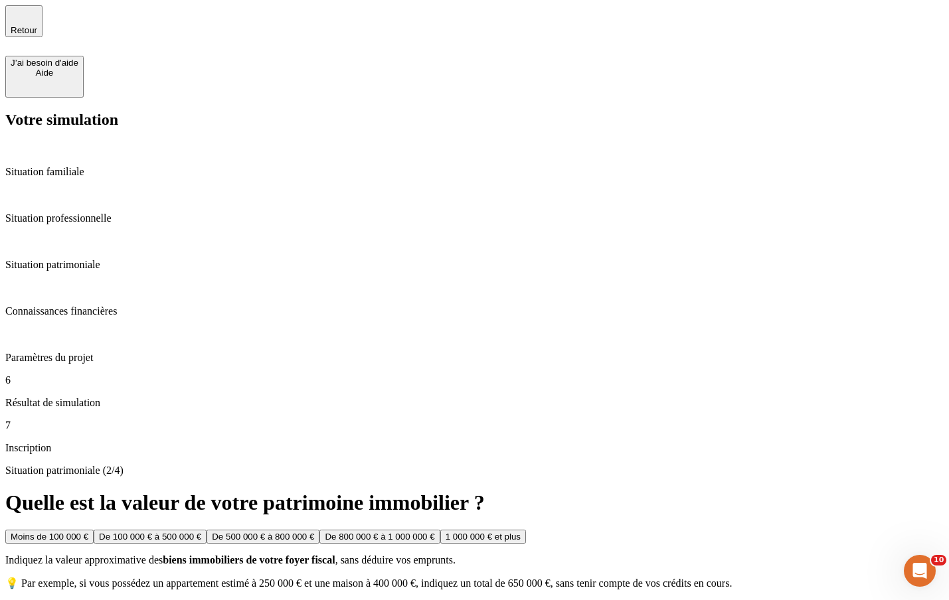
click at [712, 530] on div "Moins de 100 000 € De 100 000 € à 500 000 € De 500 000 € à 800 000 € De 800 000…" at bounding box center [474, 572] width 938 height 84
click at [38, 600] on div "Valider" at bounding box center [24, 607] width 27 height 10
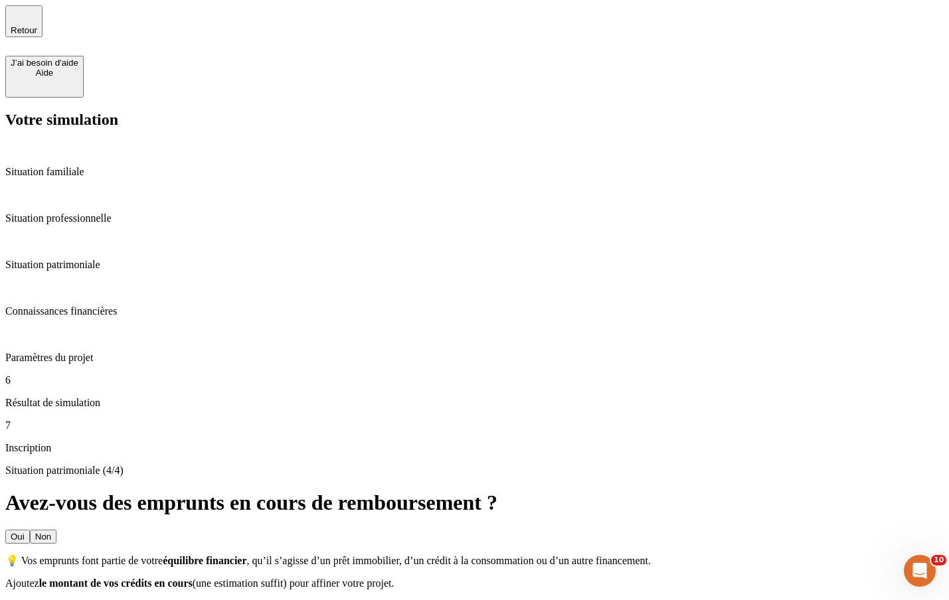
click at [43, 600] on button "Valider" at bounding box center [24, 607] width 38 height 14
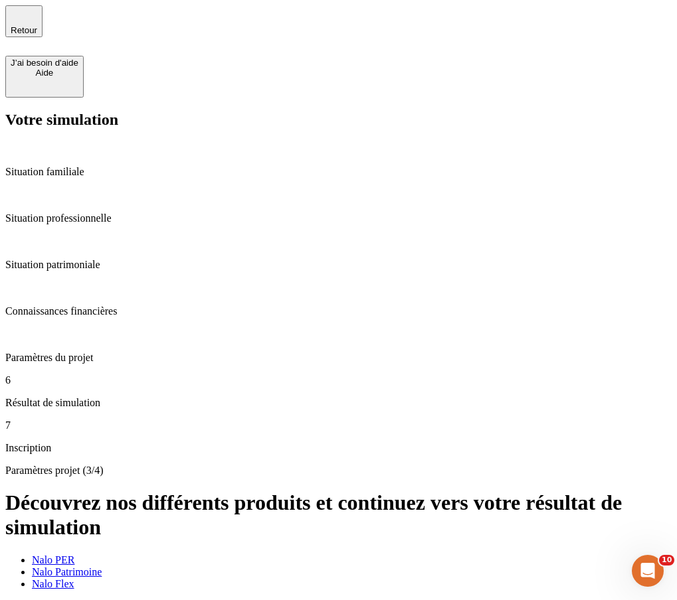
drag, startPoint x: 676, startPoint y: 190, endPoint x: 707, endPoint y: 190, distance: 31.2
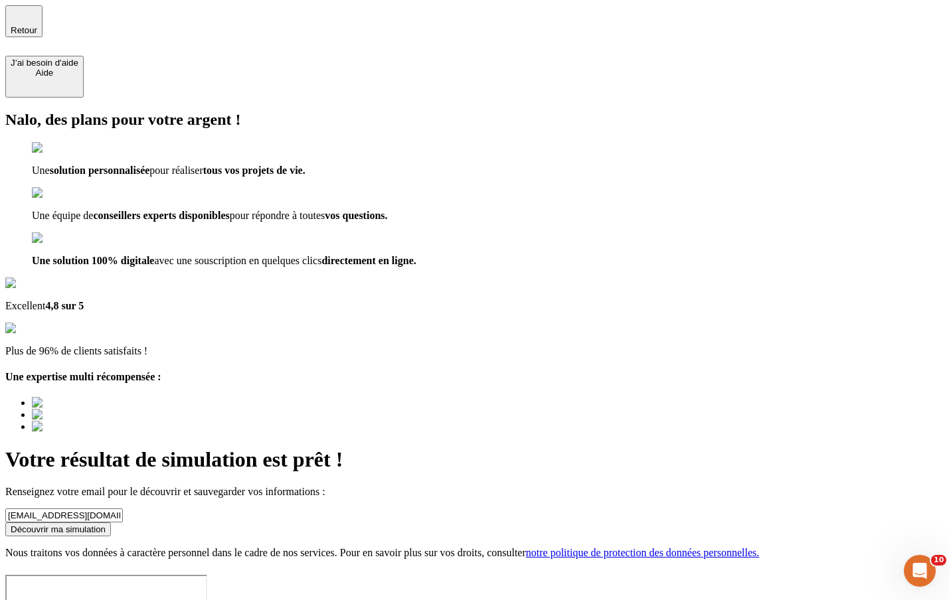
click at [111, 523] on button "Découvrir ma simulation" at bounding box center [58, 530] width 106 height 14
